Goal: Task Accomplishment & Management: Complete application form

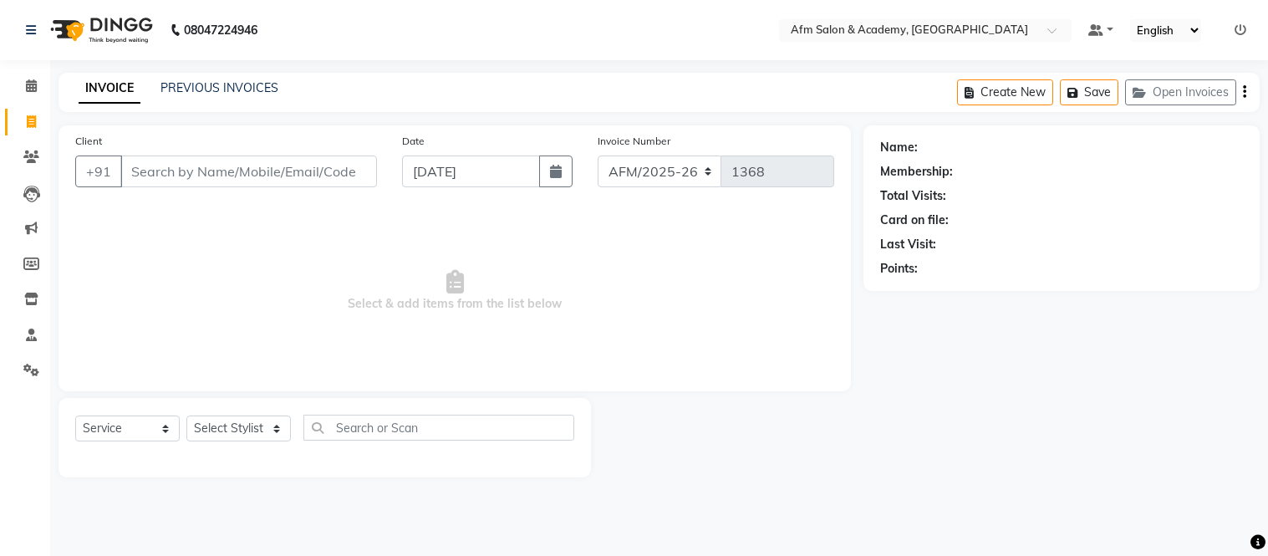
select select "service"
click at [162, 171] on input "Client" at bounding box center [248, 171] width 257 height 32
type input "9326594849"
click at [322, 170] on span "Add Client" at bounding box center [334, 171] width 66 height 17
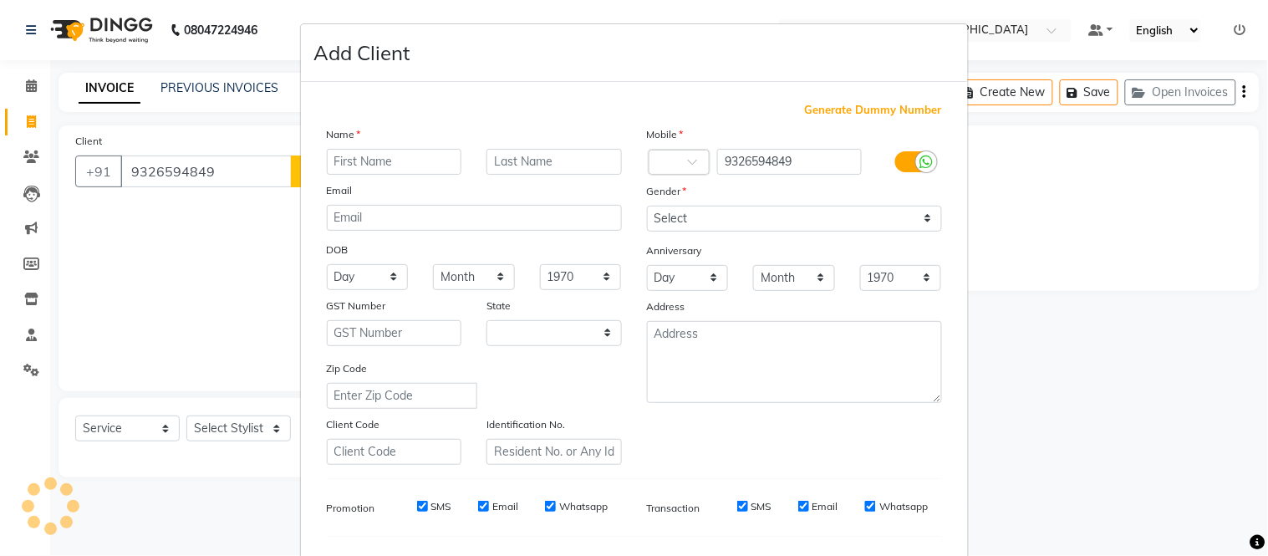
select select "22"
click at [372, 160] on input "text" at bounding box center [394, 162] width 135 height 26
click at [382, 159] on input "text" at bounding box center [394, 162] width 135 height 26
type input "Parva"
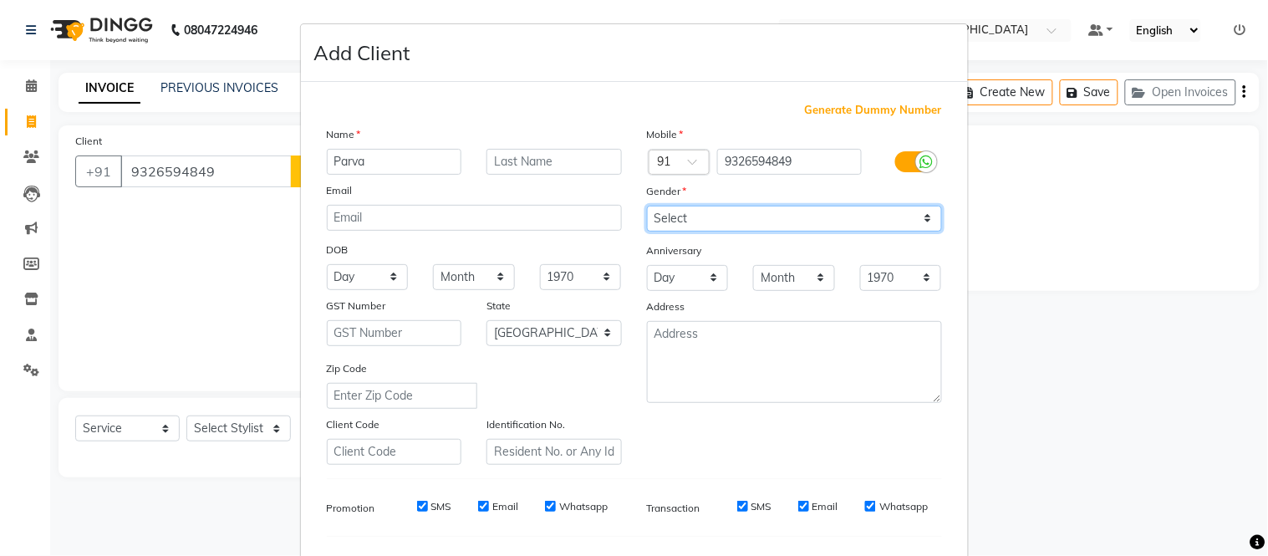
click at [917, 218] on select "Select [DEMOGRAPHIC_DATA] [DEMOGRAPHIC_DATA] Other Prefer Not To Say" at bounding box center [794, 219] width 295 height 26
select select "[DEMOGRAPHIC_DATA]"
click at [647, 206] on select "Select [DEMOGRAPHIC_DATA] [DEMOGRAPHIC_DATA] Other Prefer Not To Say" at bounding box center [794, 219] width 295 height 26
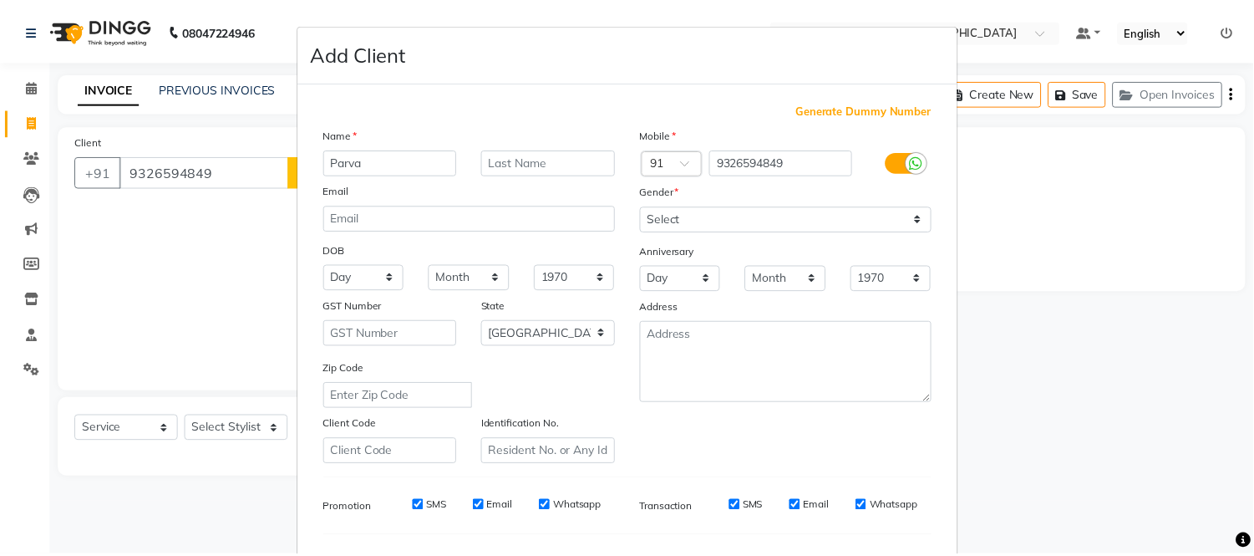
scroll to position [216, 0]
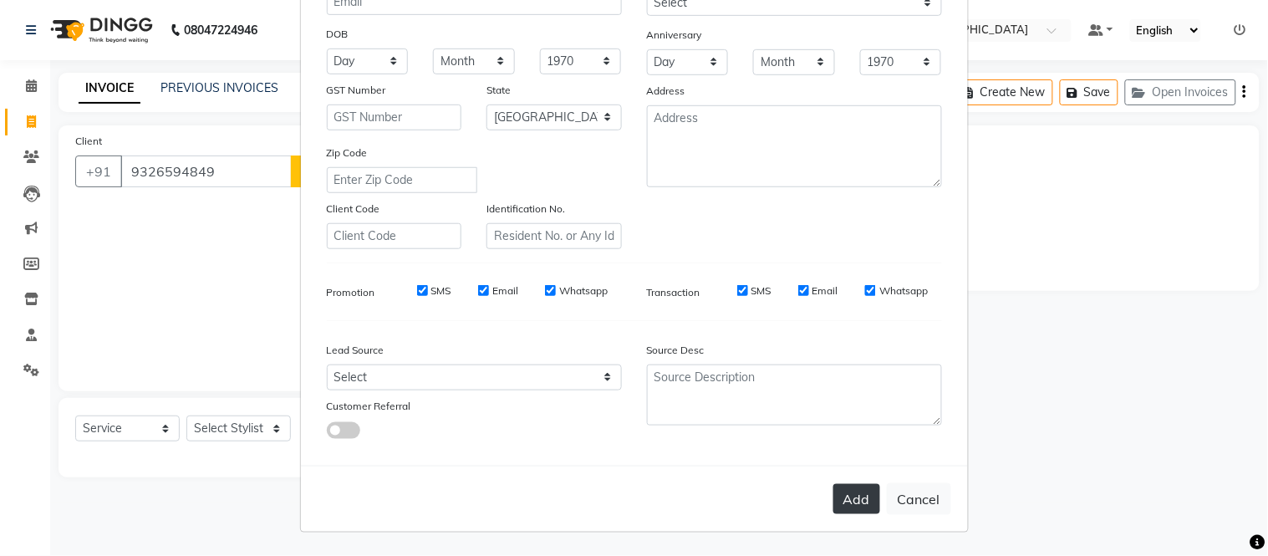
click at [840, 491] on button "Add" at bounding box center [856, 499] width 47 height 30
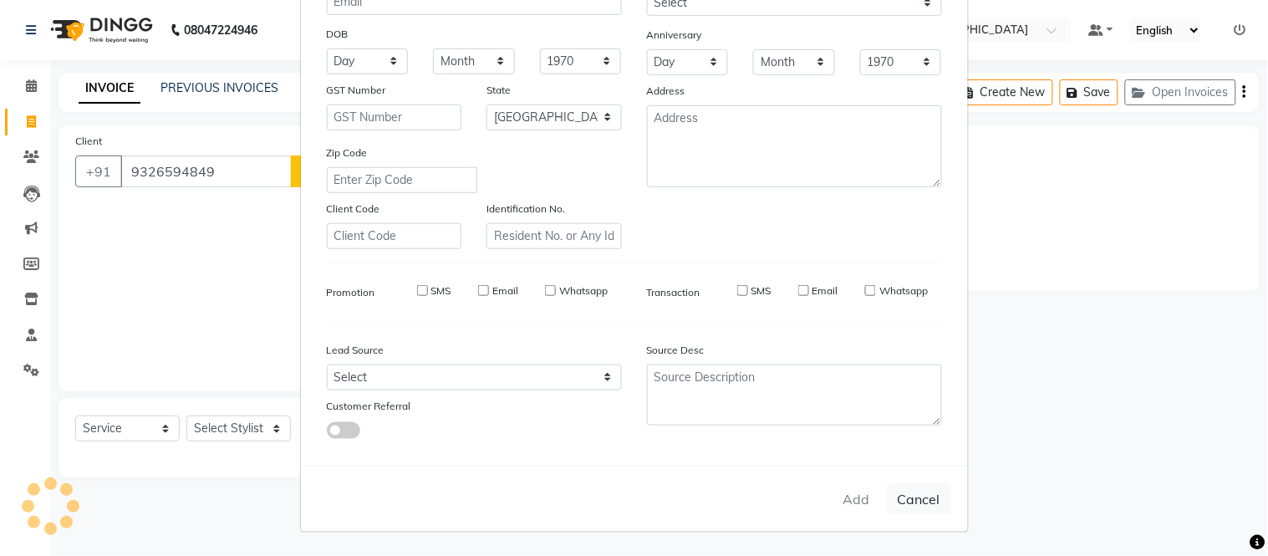
select select
select select "null"
select select
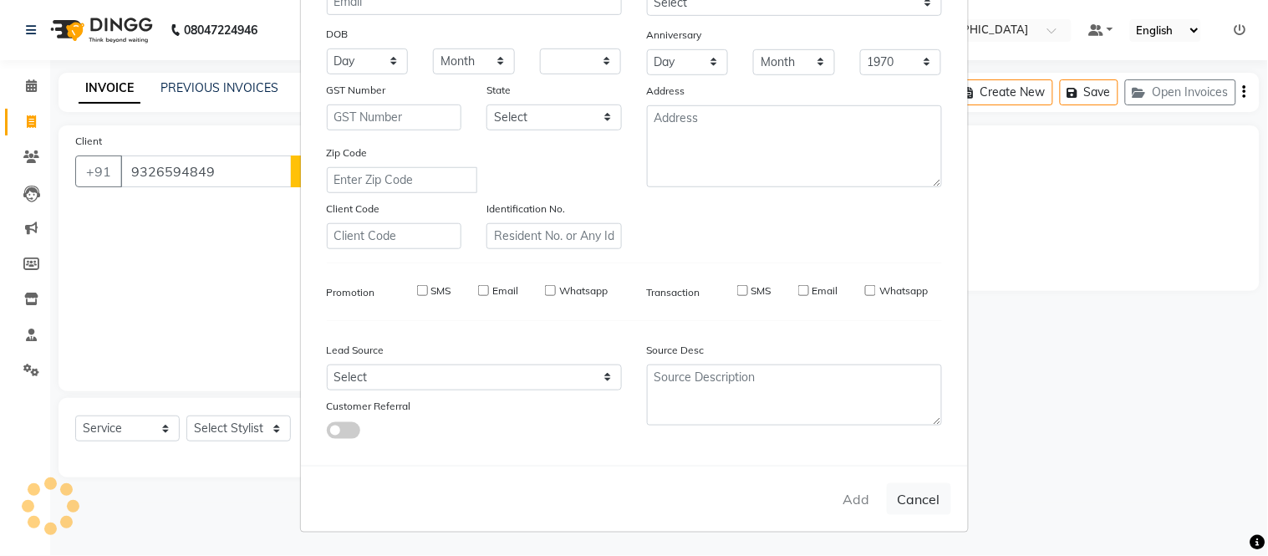
select select
checkbox input "false"
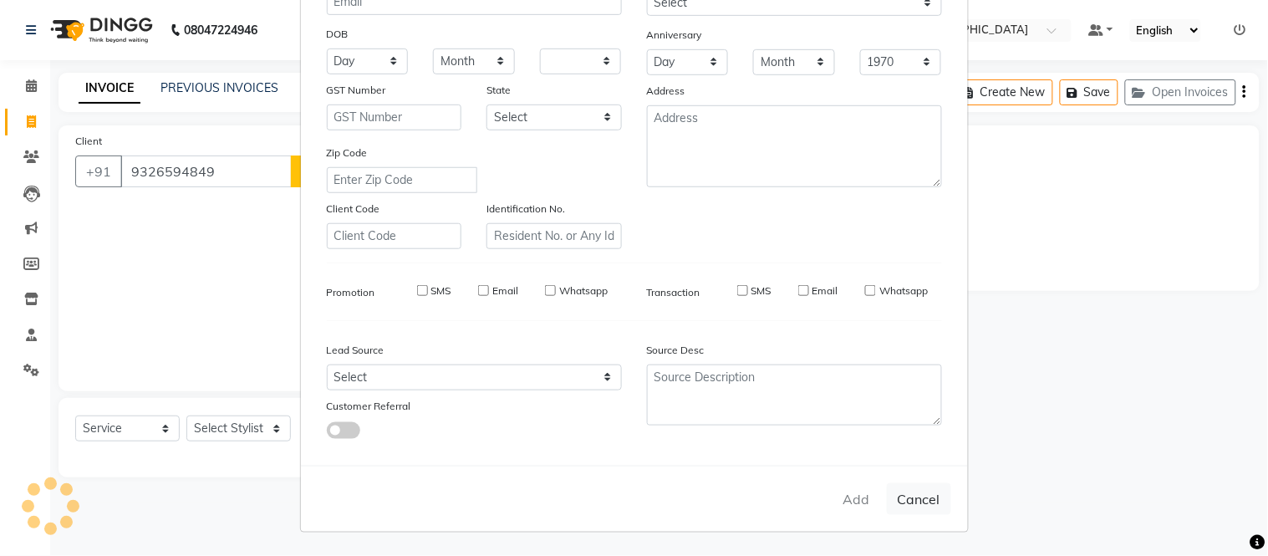
checkbox input "false"
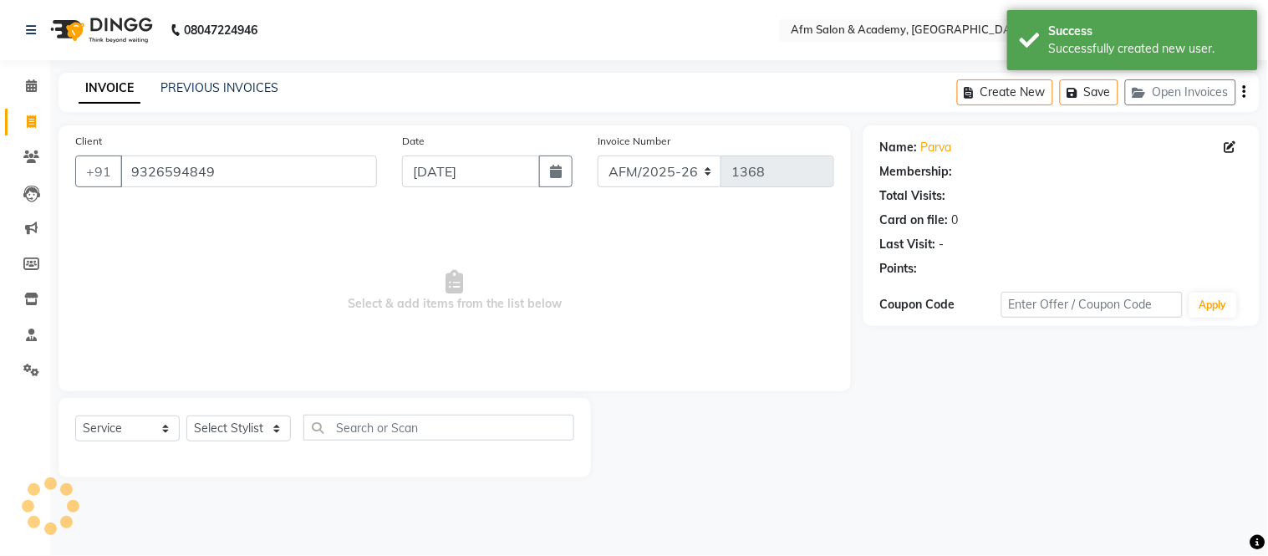
select select "1: Object"
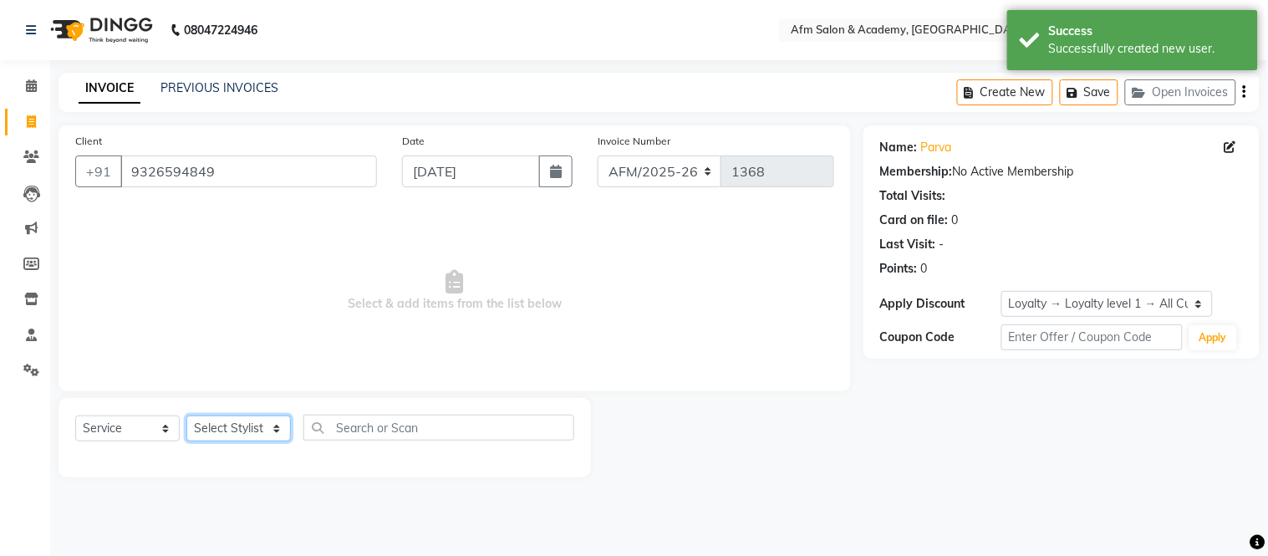
click at [277, 424] on select "Select Stylist AFM [PERSON_NAME] [PERSON_NAME] [PERSON_NAME] Front Desk [PERSON…" at bounding box center [238, 428] width 104 height 26
select select "77676"
click at [186, 416] on select "Select Stylist AFM [PERSON_NAME] [PERSON_NAME] [PERSON_NAME] Front Desk [PERSON…" at bounding box center [238, 428] width 104 height 26
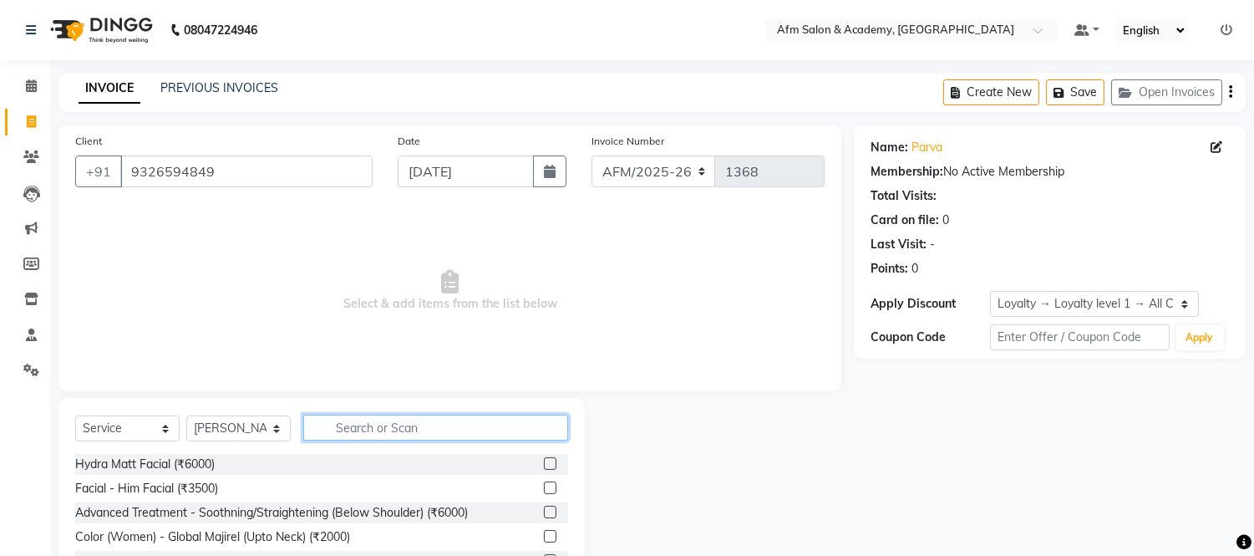
click at [399, 416] on input "text" at bounding box center [435, 428] width 265 height 26
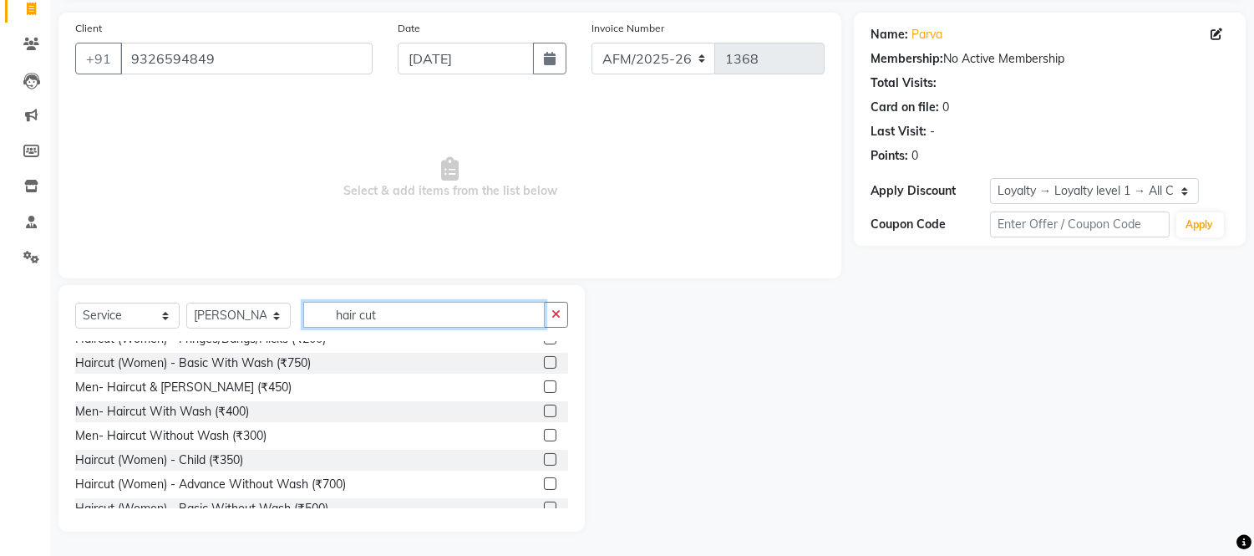
scroll to position [74, 0]
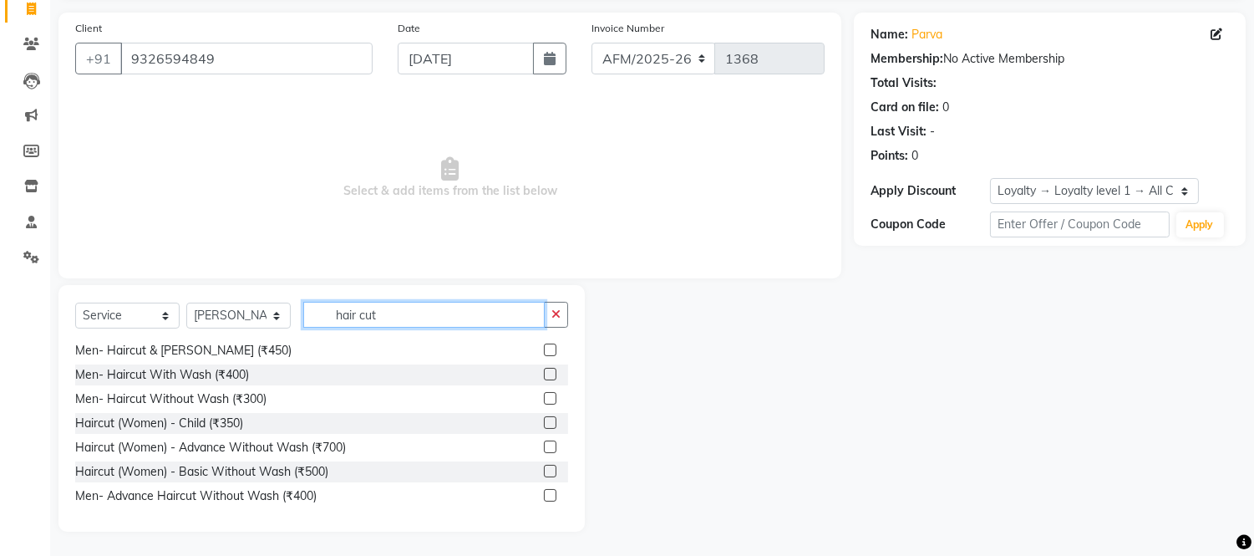
type input "hair cut"
click at [544, 469] on label at bounding box center [550, 471] width 13 height 13
click at [544, 469] on input "checkbox" at bounding box center [549, 471] width 11 height 11
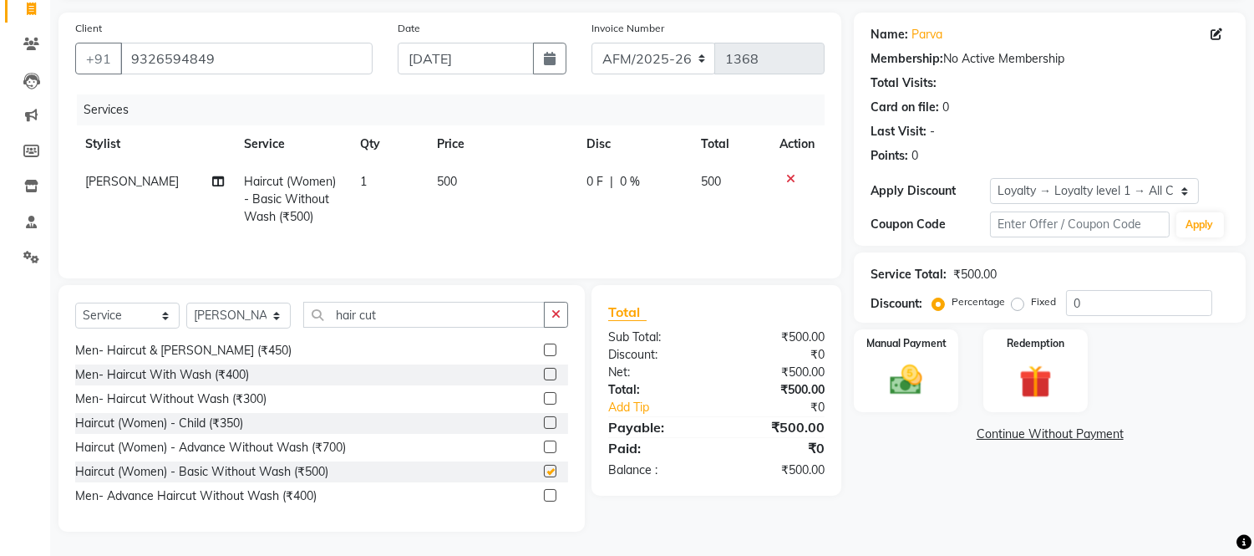
checkbox input "false"
click at [908, 410] on div "Manual Payment" at bounding box center [906, 370] width 109 height 85
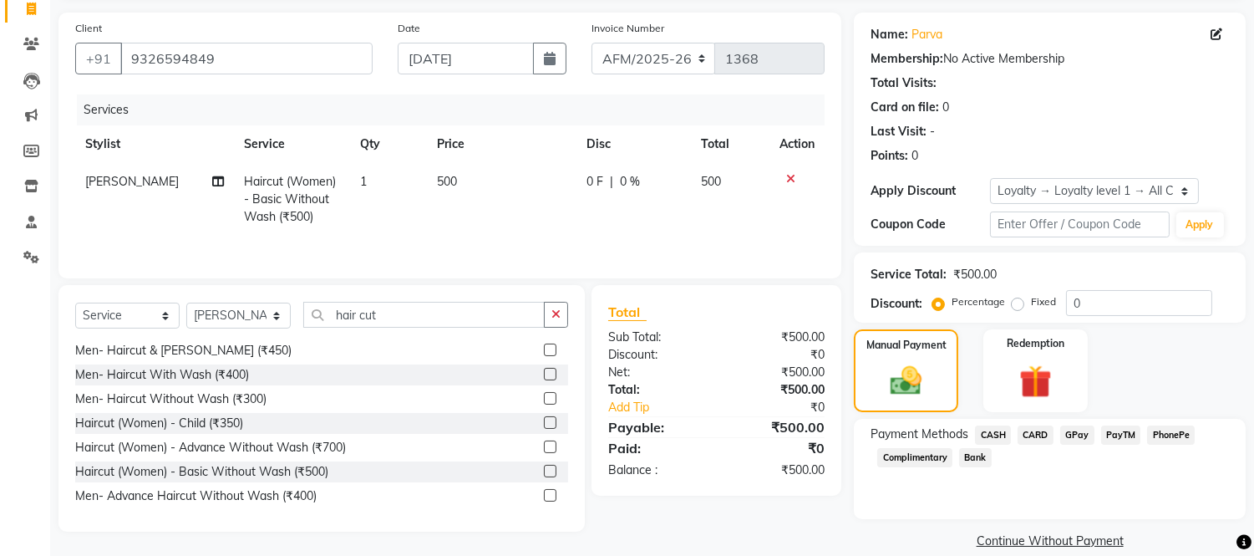
click at [1072, 436] on span "GPay" at bounding box center [1078, 434] width 34 height 19
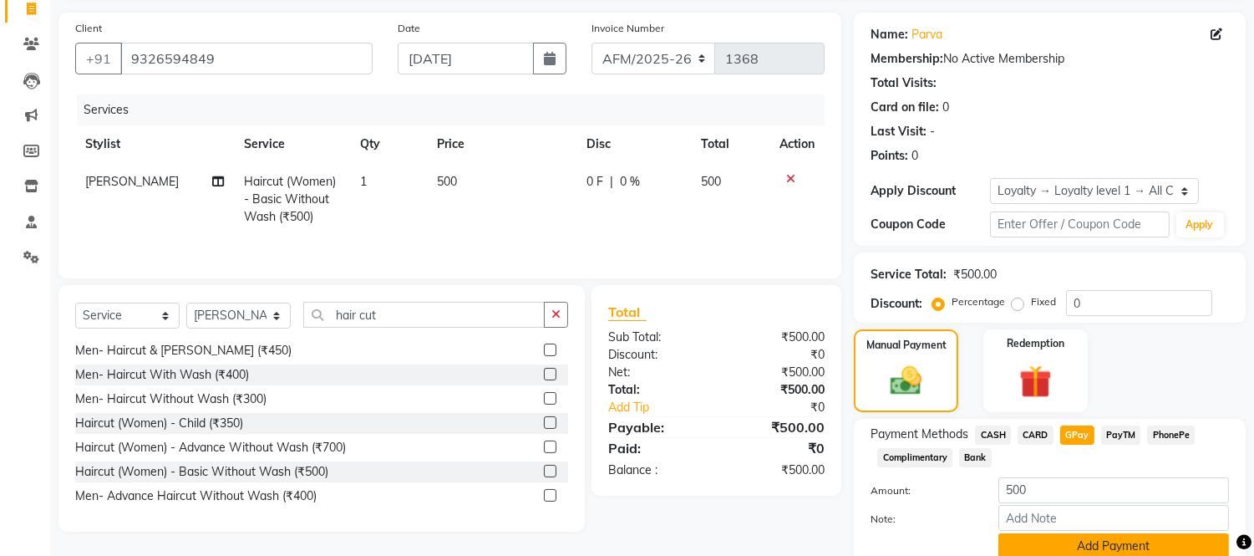
click at [1076, 542] on button "Add Payment" at bounding box center [1114, 546] width 231 height 26
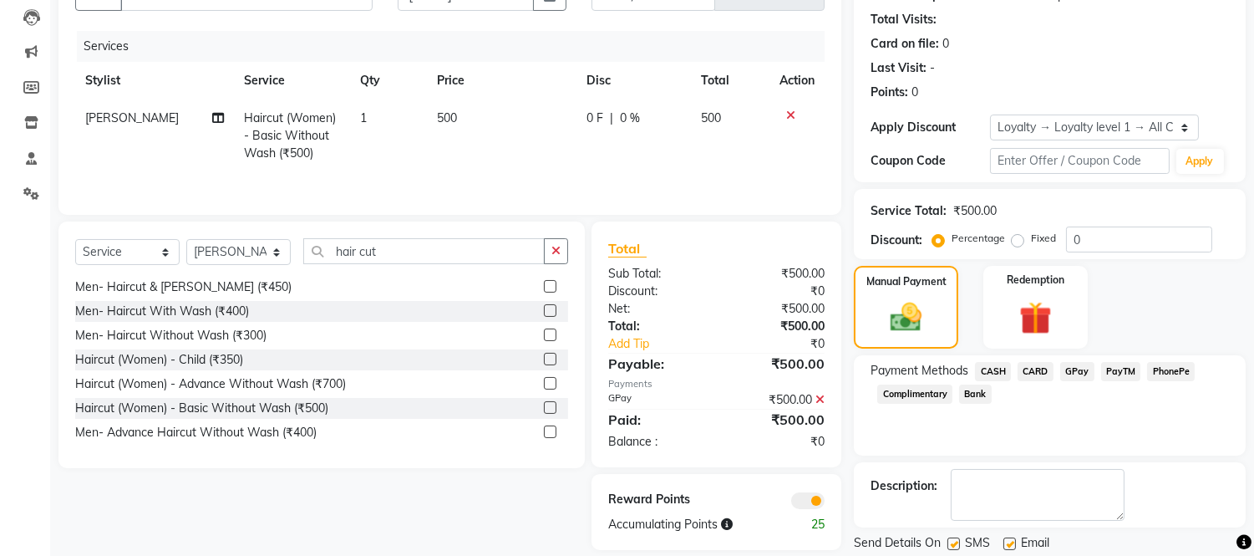
scroll to position [229, 0]
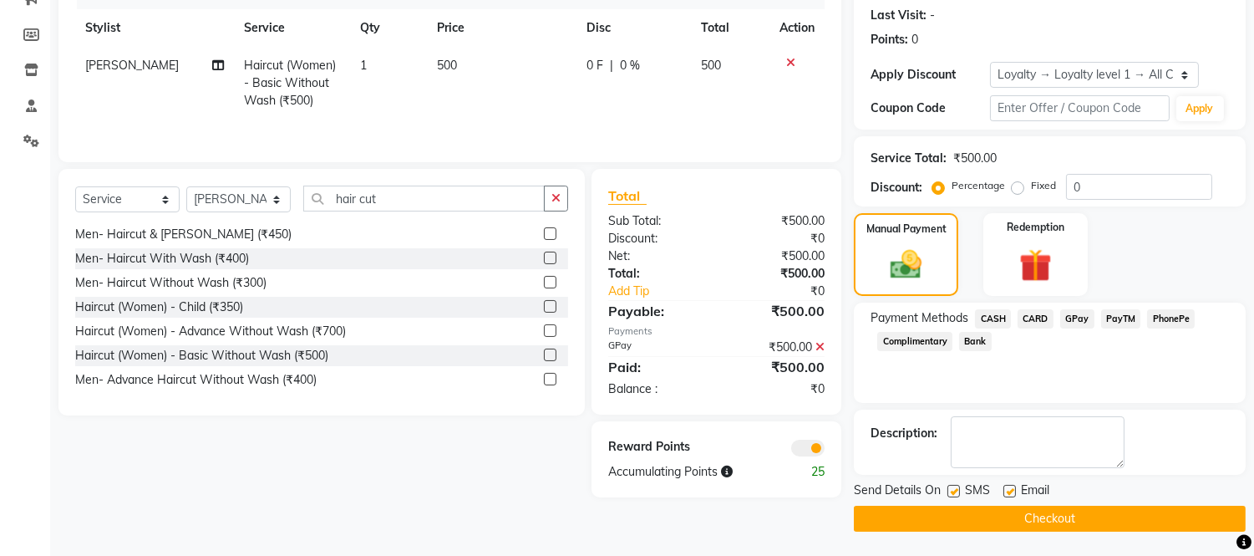
click at [1100, 511] on button "Checkout" at bounding box center [1050, 519] width 392 height 26
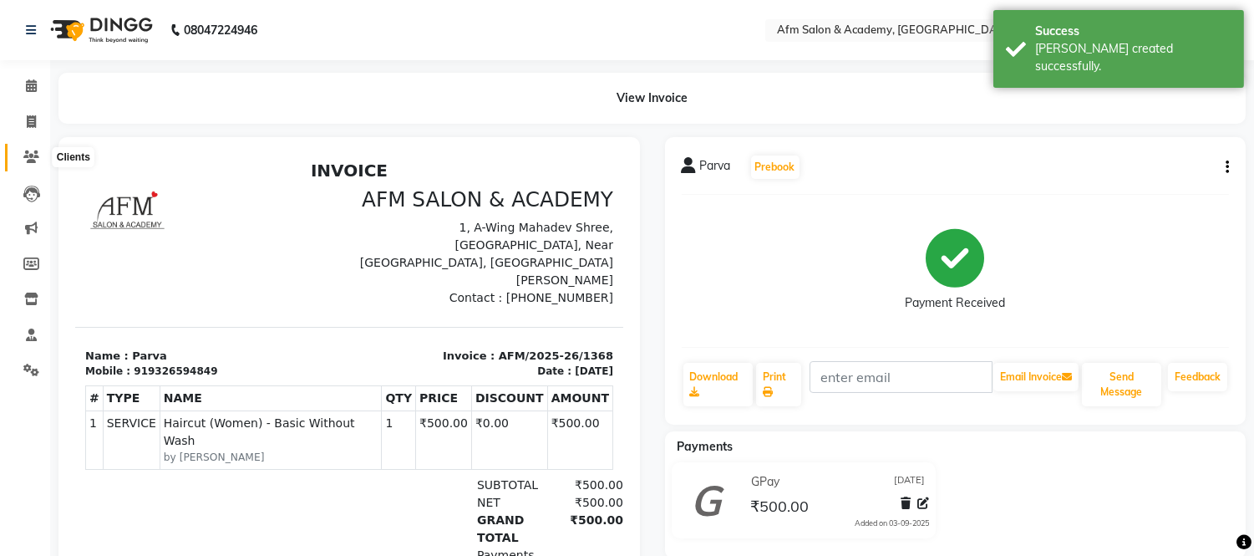
click at [28, 157] on icon at bounding box center [31, 156] width 16 height 13
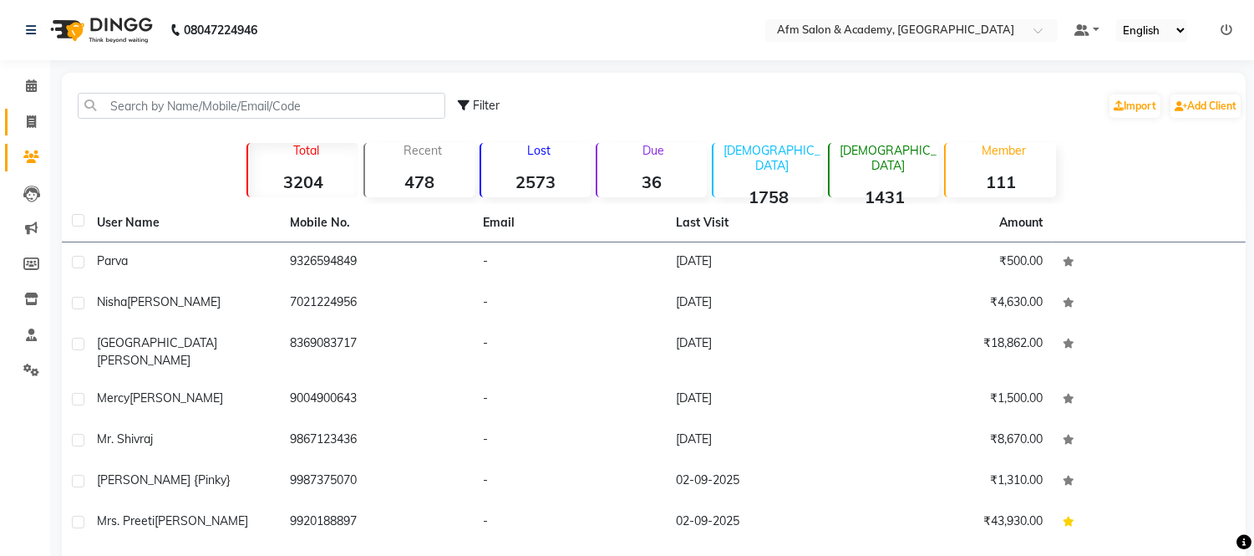
click at [28, 132] on link "Invoice" at bounding box center [25, 123] width 40 height 28
select select "service"
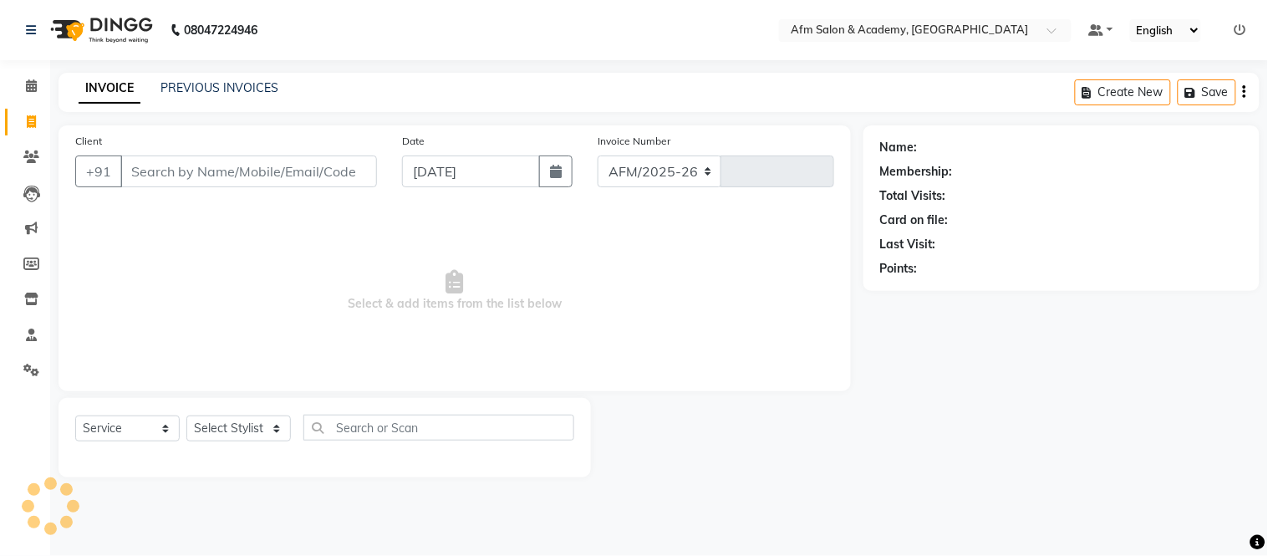
select select "3437"
type input "1369"
